Goal: Task Accomplishment & Management: Manage account settings

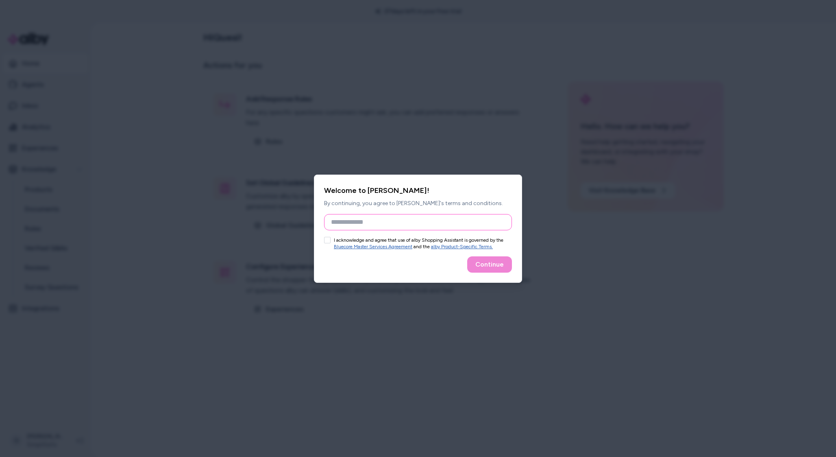
click at [437, 230] on input "Full Name" at bounding box center [418, 222] width 188 height 16
type input "**********"
click at [329, 241] on button "I acknowledge and agree that use of alby Shopping Assistant is governed by the …" at bounding box center [327, 240] width 7 height 7
click at [479, 260] on button "Continue" at bounding box center [489, 264] width 45 height 16
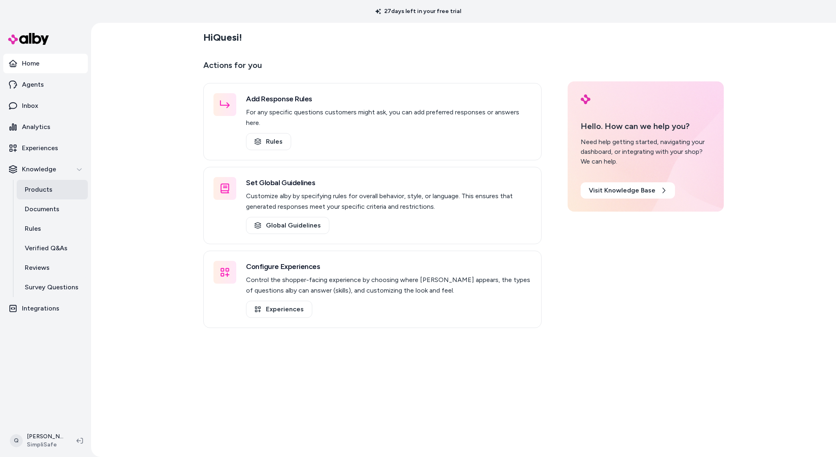
click at [58, 189] on link "Products" at bounding box center [52, 190] width 71 height 20
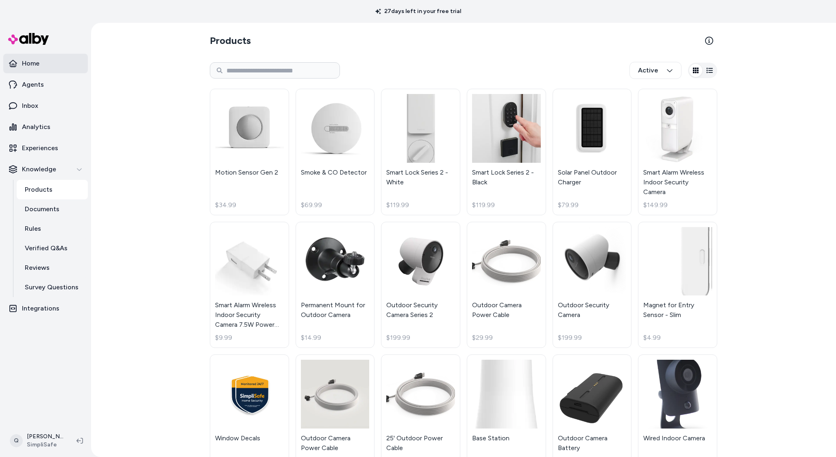
click at [19, 65] on link "Home" at bounding box center [45, 64] width 85 height 20
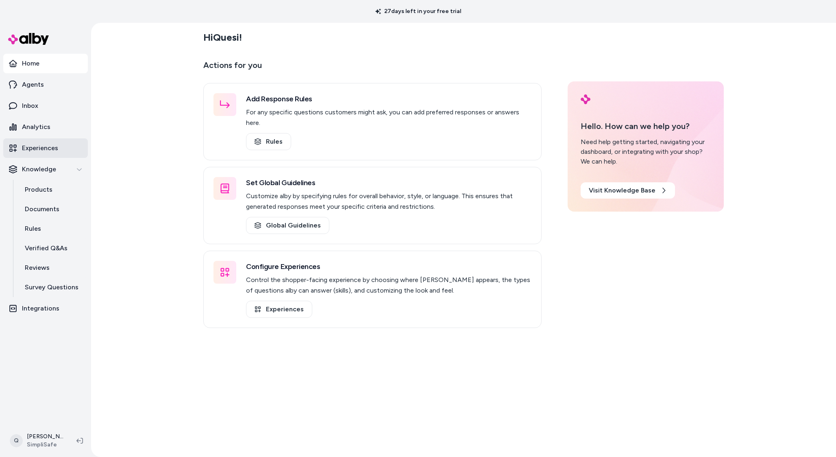
click at [57, 150] on p "Experiences" at bounding box center [40, 148] width 36 height 10
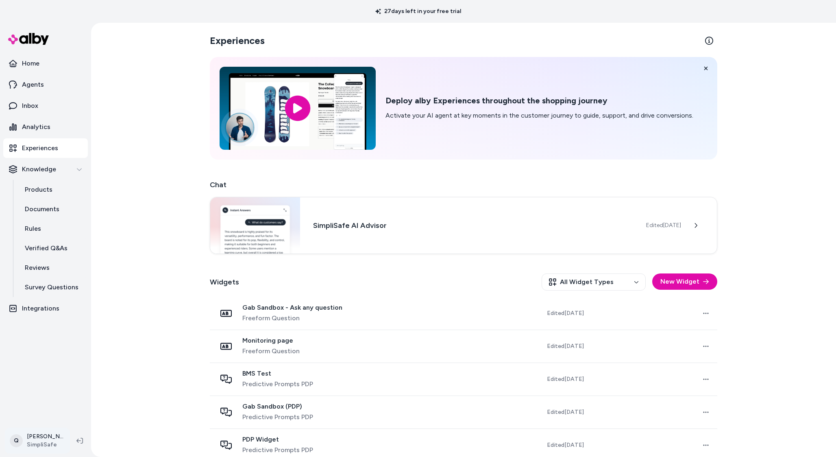
click at [12, 443] on html "27 days left in your free trial Home Agents Inbox Analytics Experiences Knowled…" at bounding box center [418, 228] width 836 height 457
click at [59, 352] on link "Settings" at bounding box center [57, 349] width 96 height 20
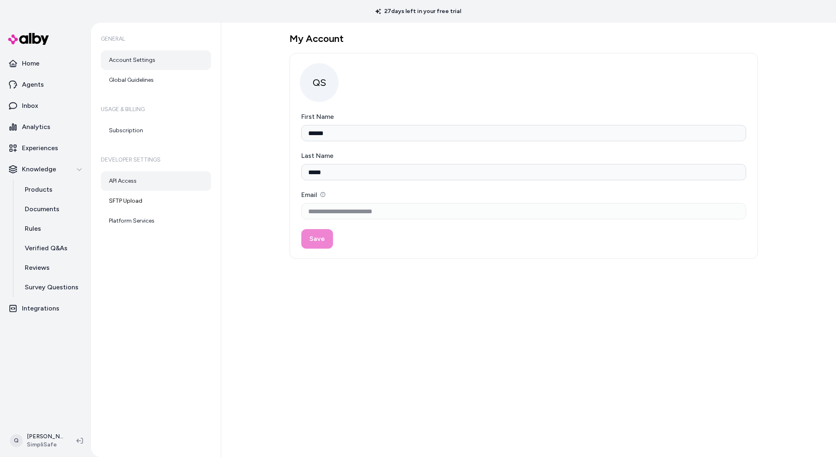
click at [179, 176] on link "API Access" at bounding box center [156, 181] width 110 height 20
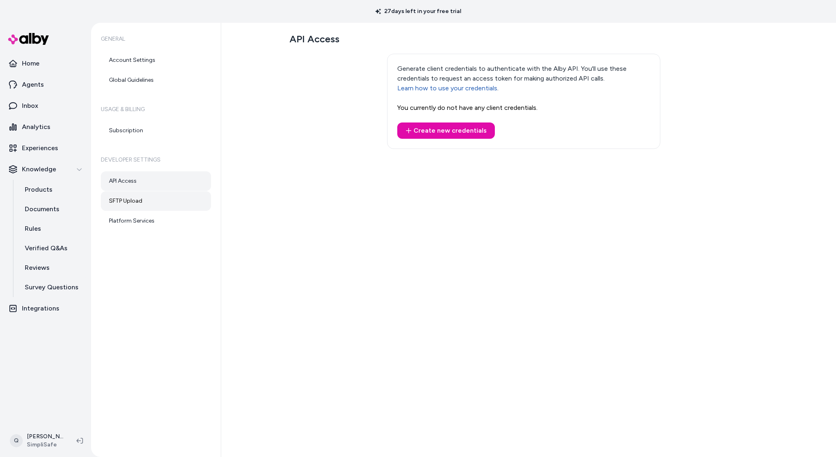
click at [148, 200] on link "SFTP Upload" at bounding box center [156, 201] width 110 height 20
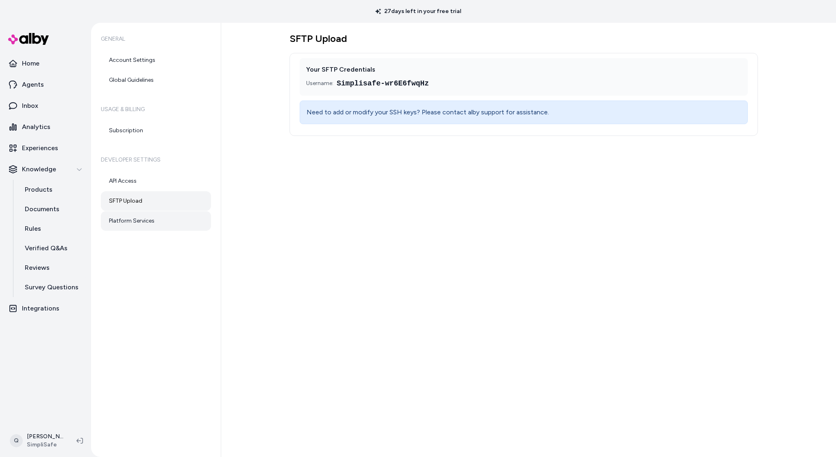
click at [157, 218] on link "Platform Services" at bounding box center [156, 221] width 110 height 20
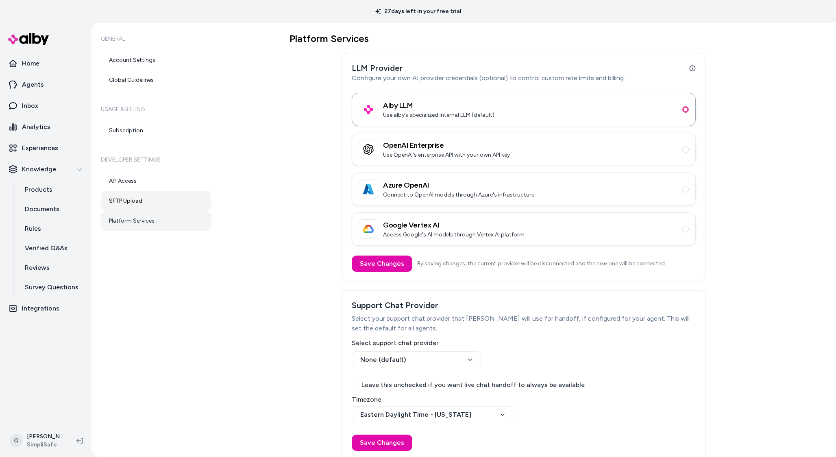
click at [163, 204] on link "SFTP Upload" at bounding box center [156, 201] width 110 height 20
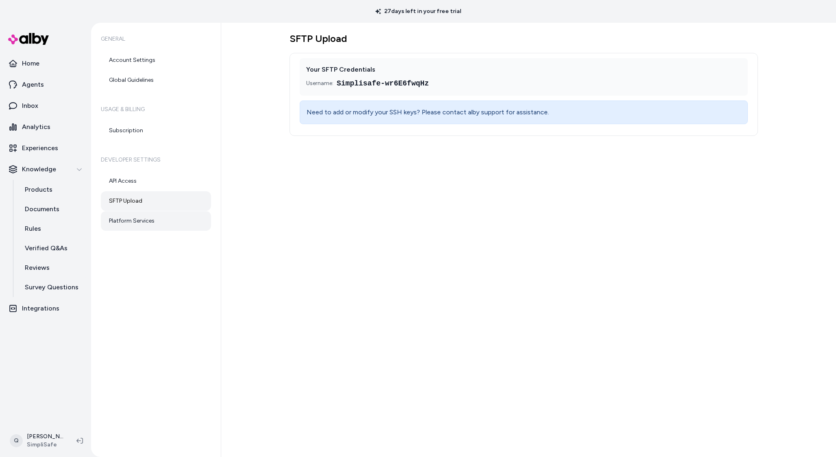
click at [159, 212] on link "Platform Services" at bounding box center [156, 221] width 110 height 20
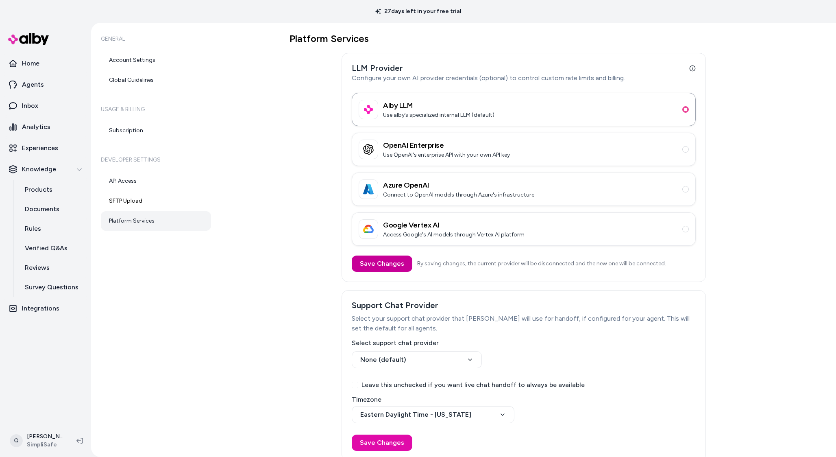
scroll to position [9, 0]
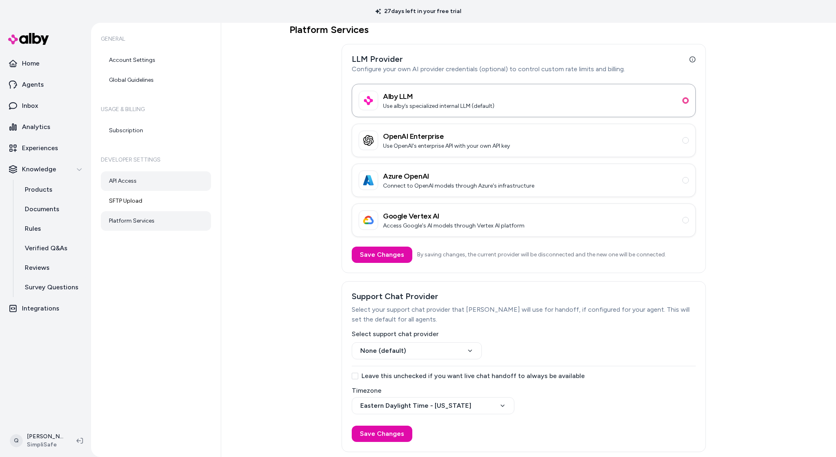
click at [148, 184] on link "API Access" at bounding box center [156, 181] width 110 height 20
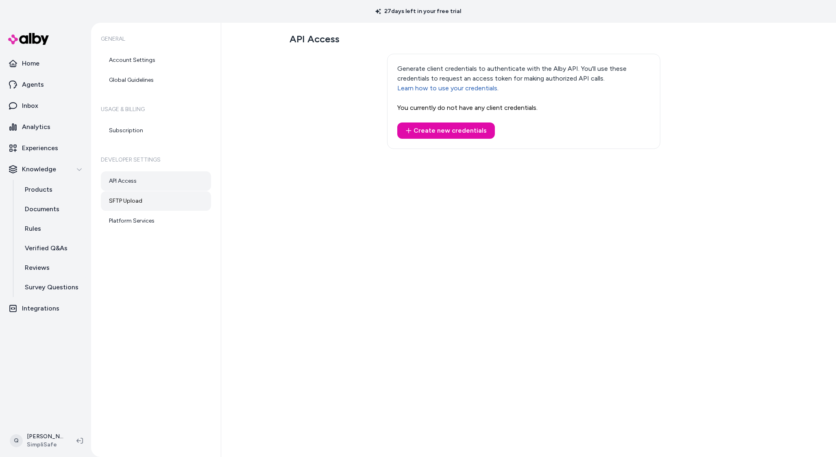
click at [151, 195] on link "SFTP Upload" at bounding box center [156, 201] width 110 height 20
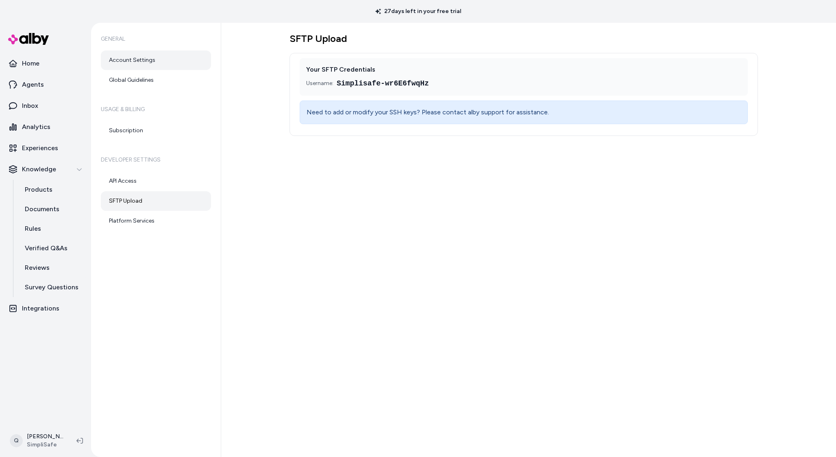
click at [157, 64] on link "Account Settings" at bounding box center [156, 60] width 110 height 20
